Goal: Transaction & Acquisition: Purchase product/service

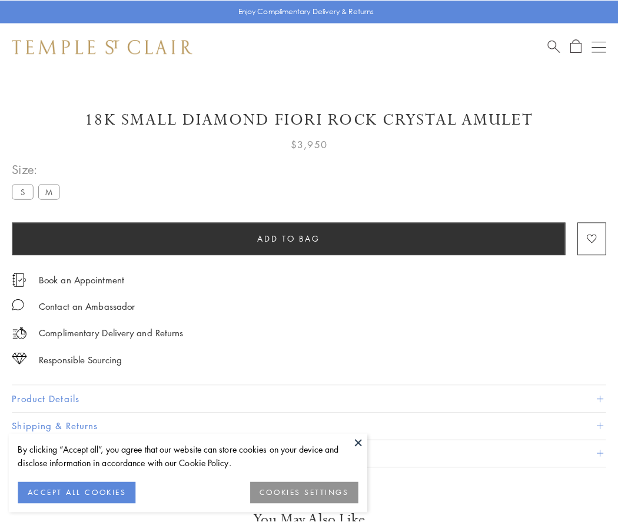
scroll to position [28, 0]
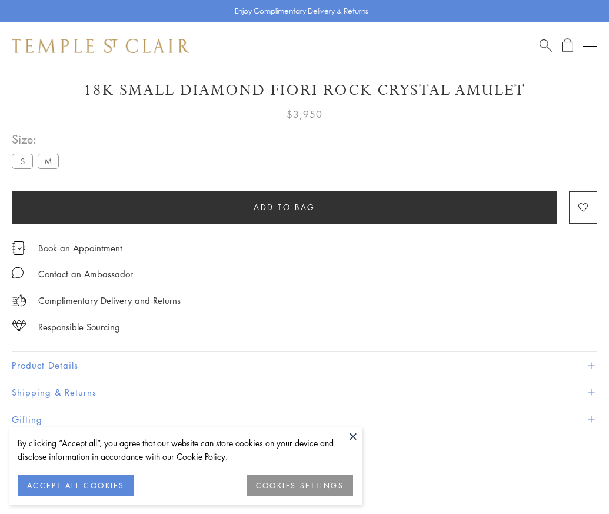
click at [284, 206] on span "Add to bag" at bounding box center [285, 207] width 62 height 13
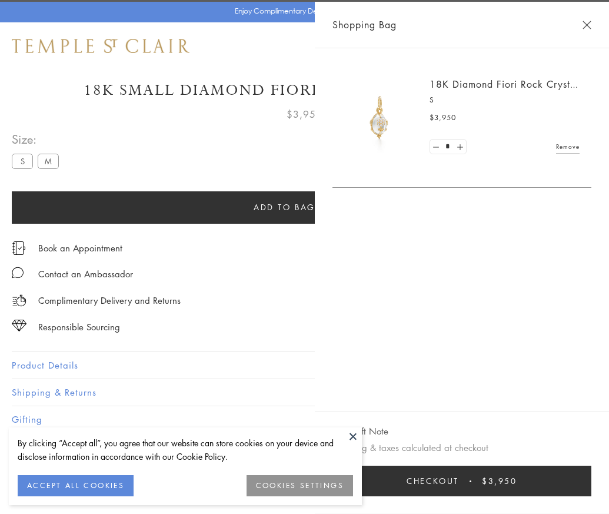
click at [591, 489] on button "Checkout $3,950" at bounding box center [461, 480] width 259 height 31
